Goal: Navigation & Orientation: Find specific page/section

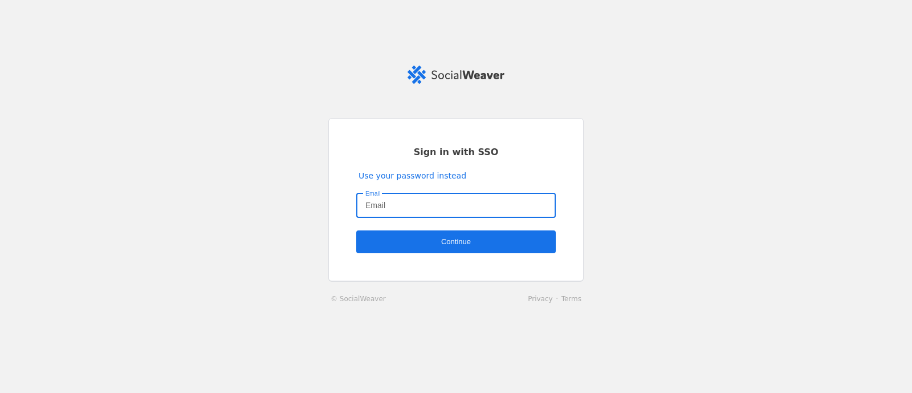
click at [405, 199] on input "Email" at bounding box center [455, 205] width 181 height 14
type input "[PERSON_NAME][EMAIL_ADDRESS][PERSON_NAME][DOMAIN_NAME]"
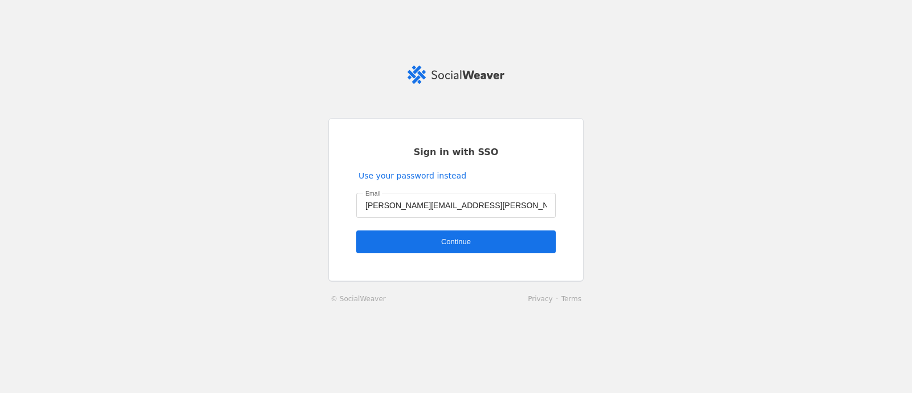
click at [499, 241] on span "undefined" at bounding box center [455, 241] width 199 height 23
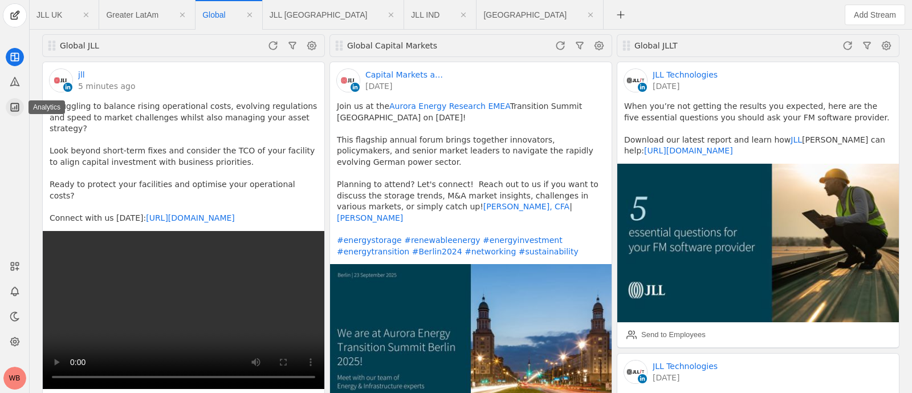
click at [13, 106] on icon at bounding box center [14, 106] width 11 height 11
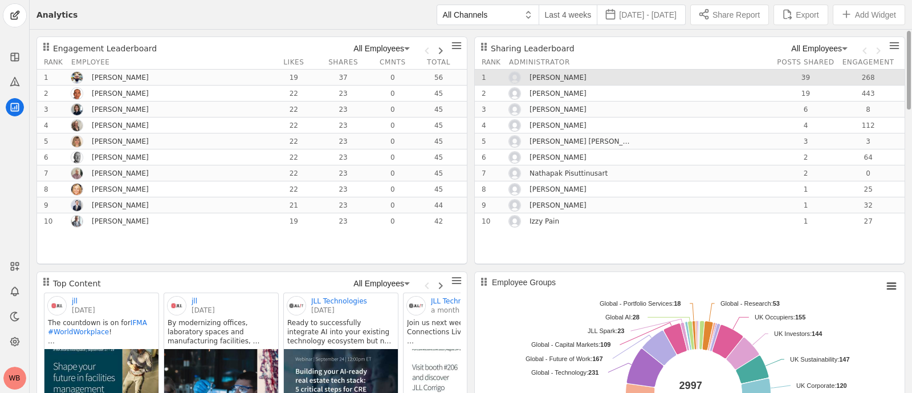
click at [650, 77] on div "[PERSON_NAME]" at bounding box center [641, 77] width 264 height 14
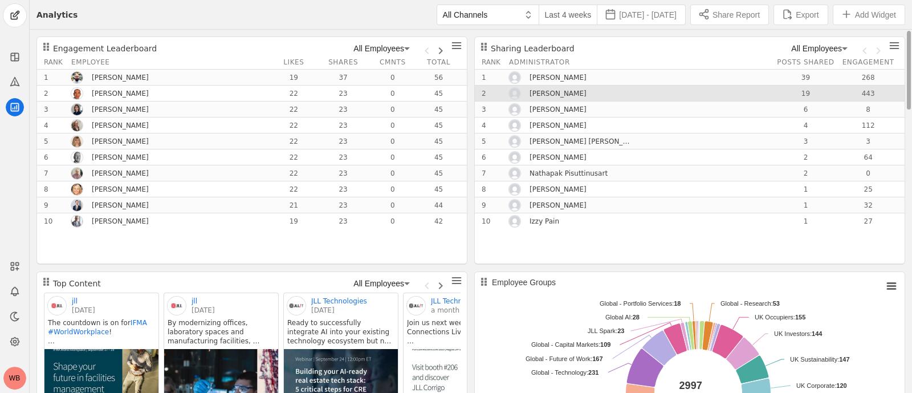
click at [642, 97] on div "[PERSON_NAME]" at bounding box center [641, 93] width 264 height 14
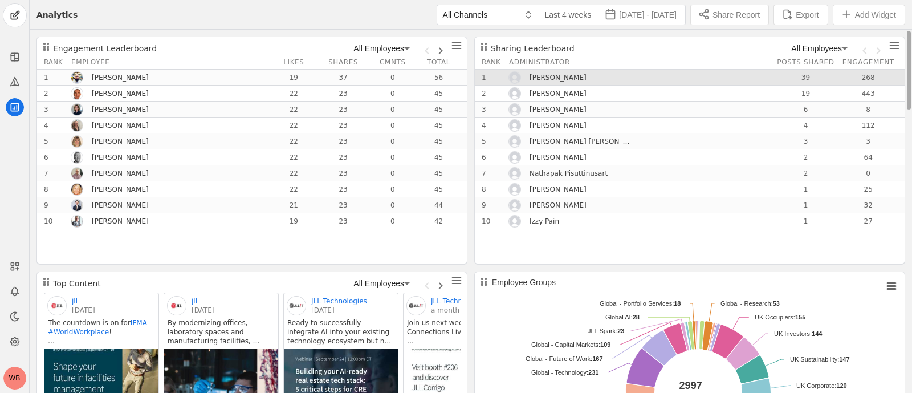
click at [636, 79] on div "[PERSON_NAME]" at bounding box center [641, 77] width 264 height 14
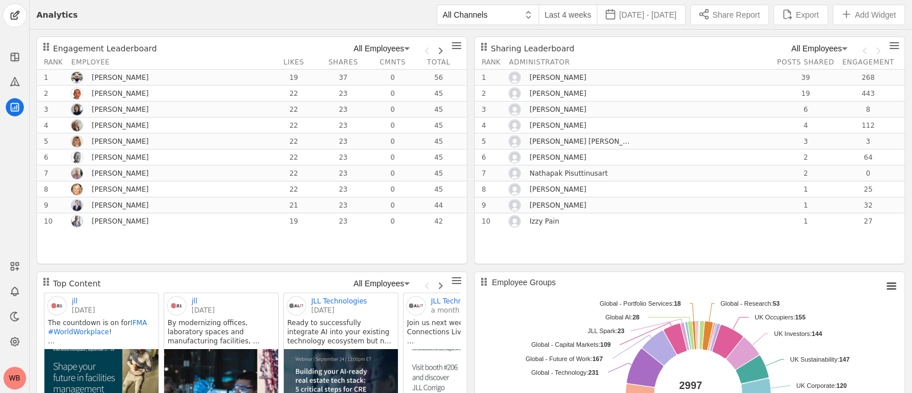
click at [312, 18] on div "All Channels Last 4 weeks [DATE] - [DATE] Share Report Export Add Widget" at bounding box center [492, 14] width 828 height 29
click at [442, 51] on span "Next page" at bounding box center [437, 47] width 14 height 14
